Goal: Transaction & Acquisition: Purchase product/service

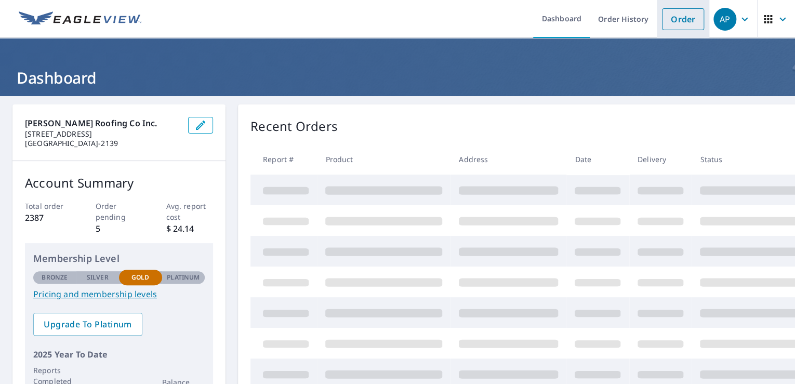
click at [672, 15] on link "Order" at bounding box center [683, 19] width 42 height 22
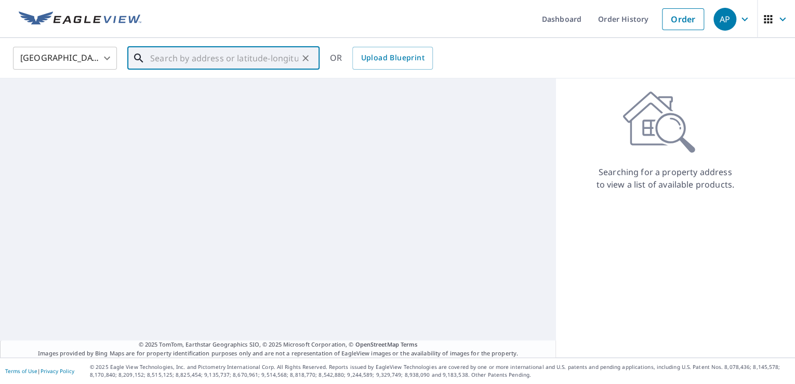
click at [218, 57] on input "text" at bounding box center [224, 58] width 148 height 29
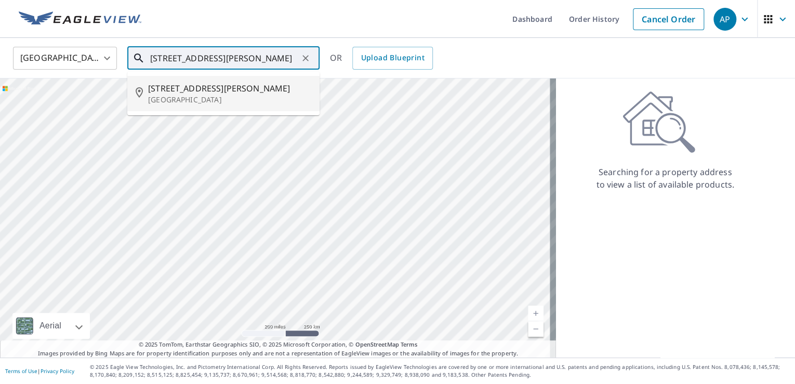
click at [209, 87] on span "[STREET_ADDRESS][PERSON_NAME]" at bounding box center [229, 88] width 163 height 12
type input "[STREET_ADDRESS][PERSON_NAME]"
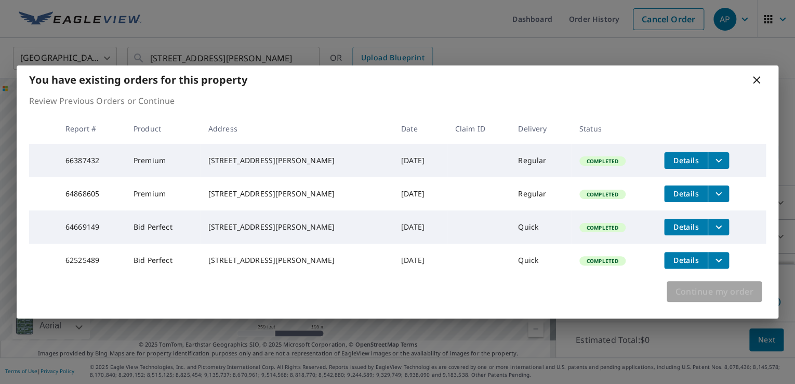
click at [728, 299] on span "Continue my order" at bounding box center [714, 291] width 78 height 15
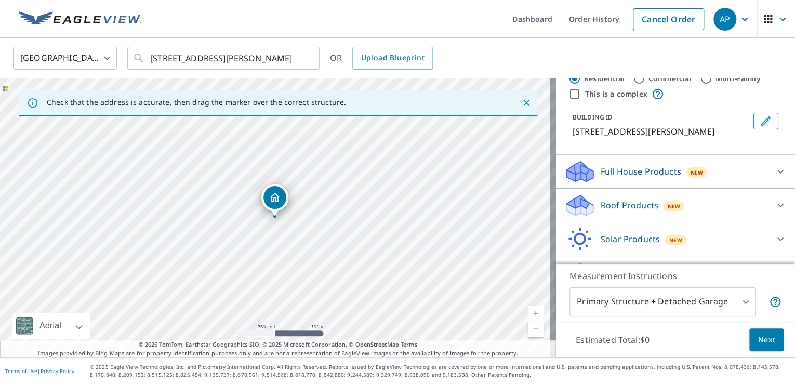
scroll to position [69, 0]
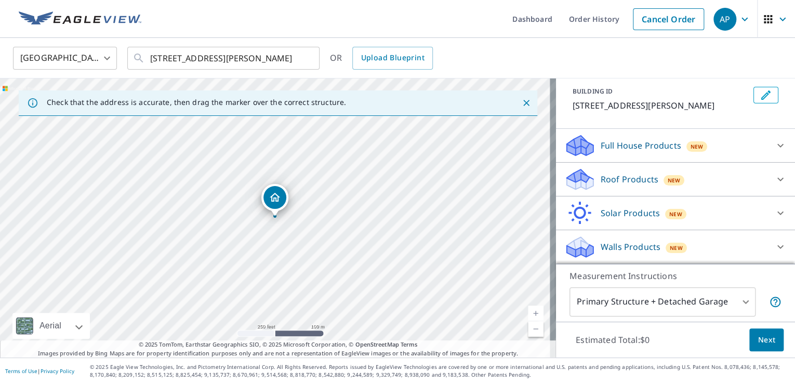
click at [684, 181] on div "Roof Products New" at bounding box center [666, 179] width 204 height 24
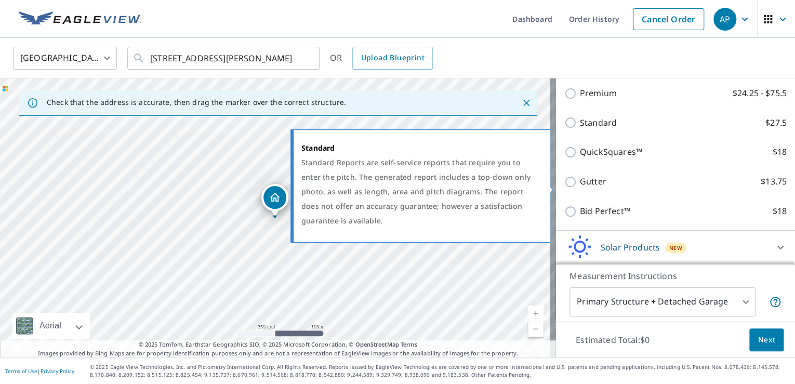
scroll to position [215, 0]
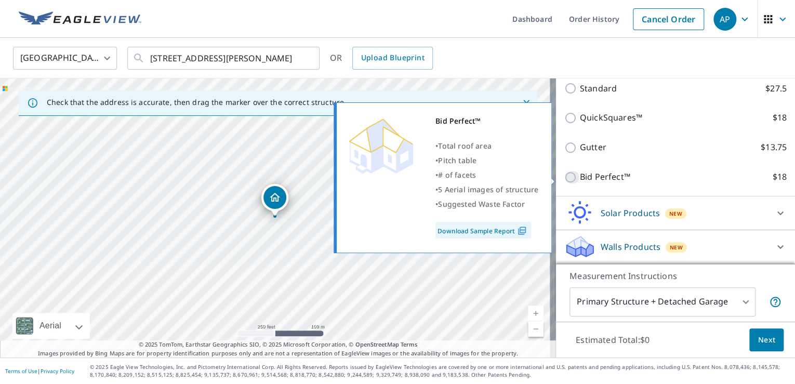
click at [564, 177] on input "Bid Perfect™ $18" at bounding box center [572, 177] width 16 height 12
checkbox input "true"
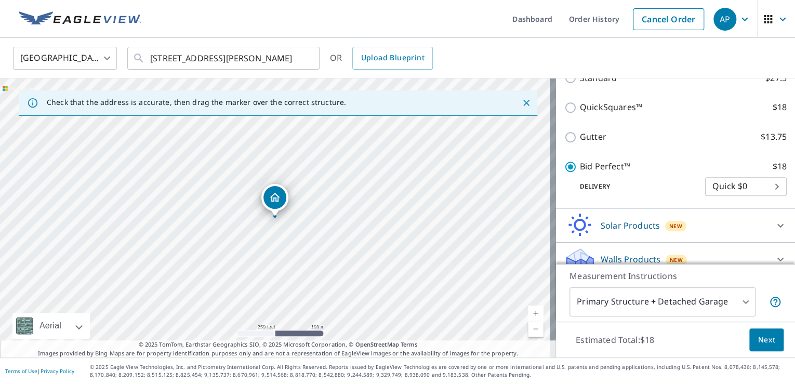
scroll to position [254, 0]
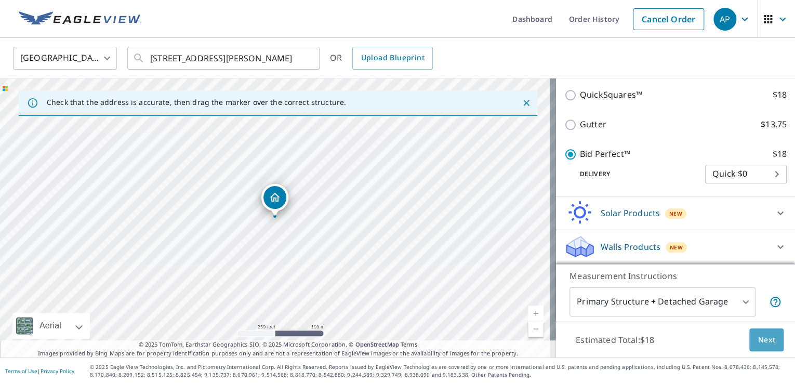
click at [759, 341] on span "Next" at bounding box center [767, 340] width 18 height 13
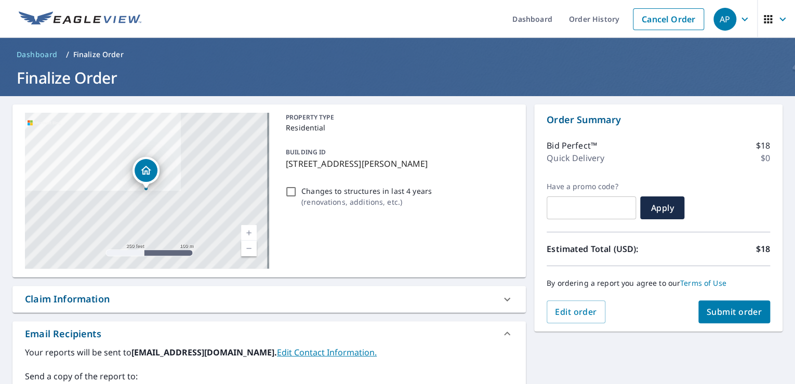
scroll to position [125, 0]
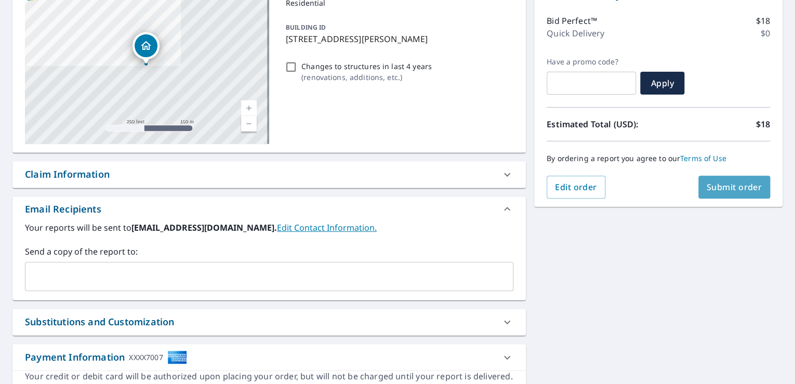
click at [732, 191] on span "Submit order" at bounding box center [735, 186] width 56 height 11
checkbox input "true"
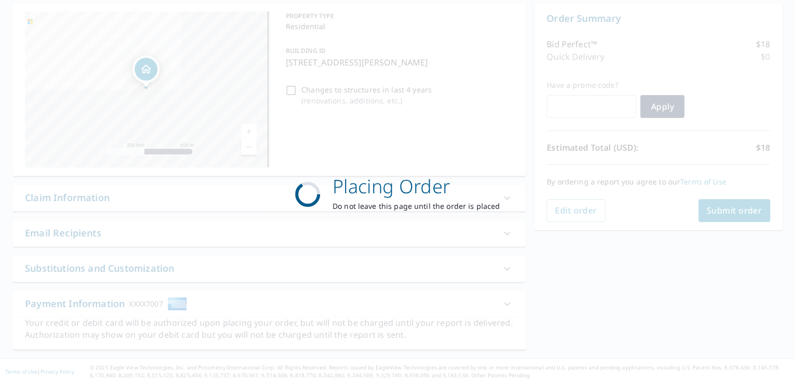
scroll to position [101, 0]
